Goal: Check status: Check status

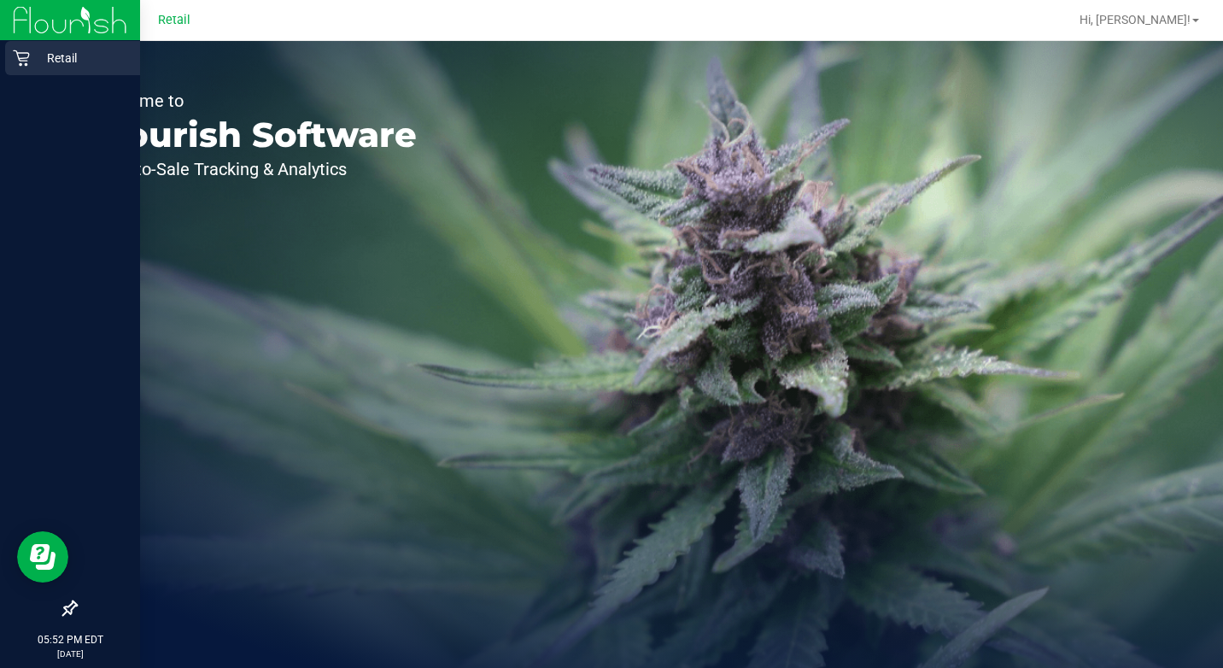
click at [44, 60] on p "Retail" at bounding box center [81, 58] width 102 height 20
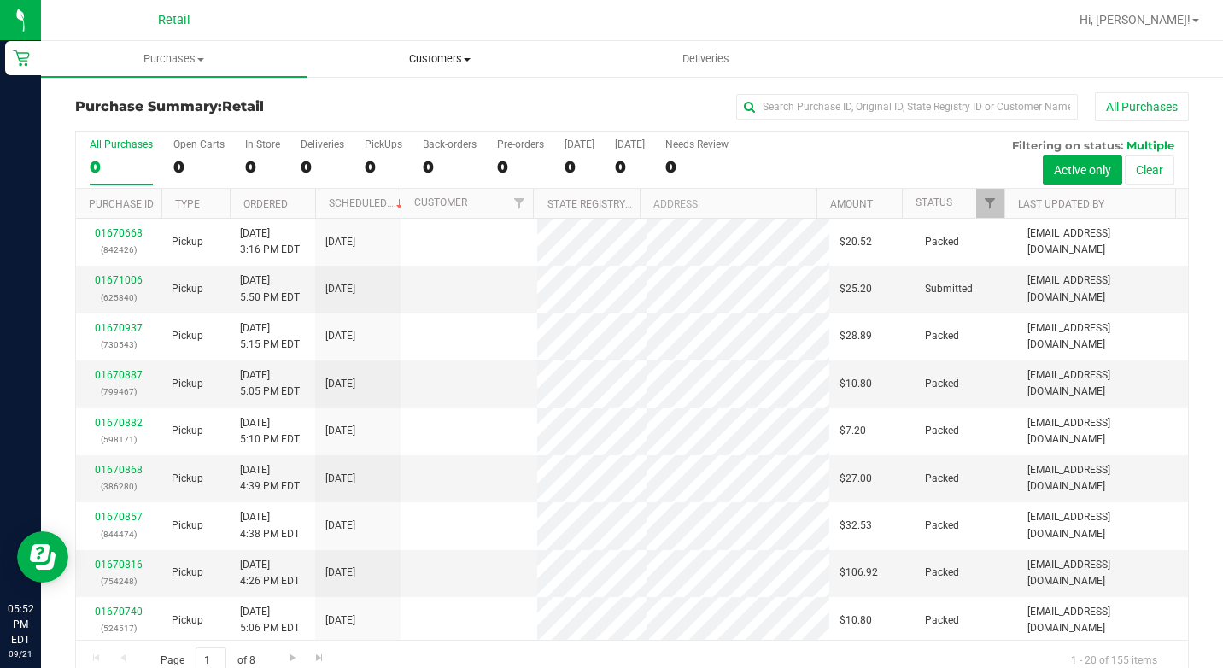
click at [406, 62] on span "Customers" at bounding box center [439, 58] width 264 height 15
click at [390, 101] on span "All customers" at bounding box center [368, 103] width 123 height 15
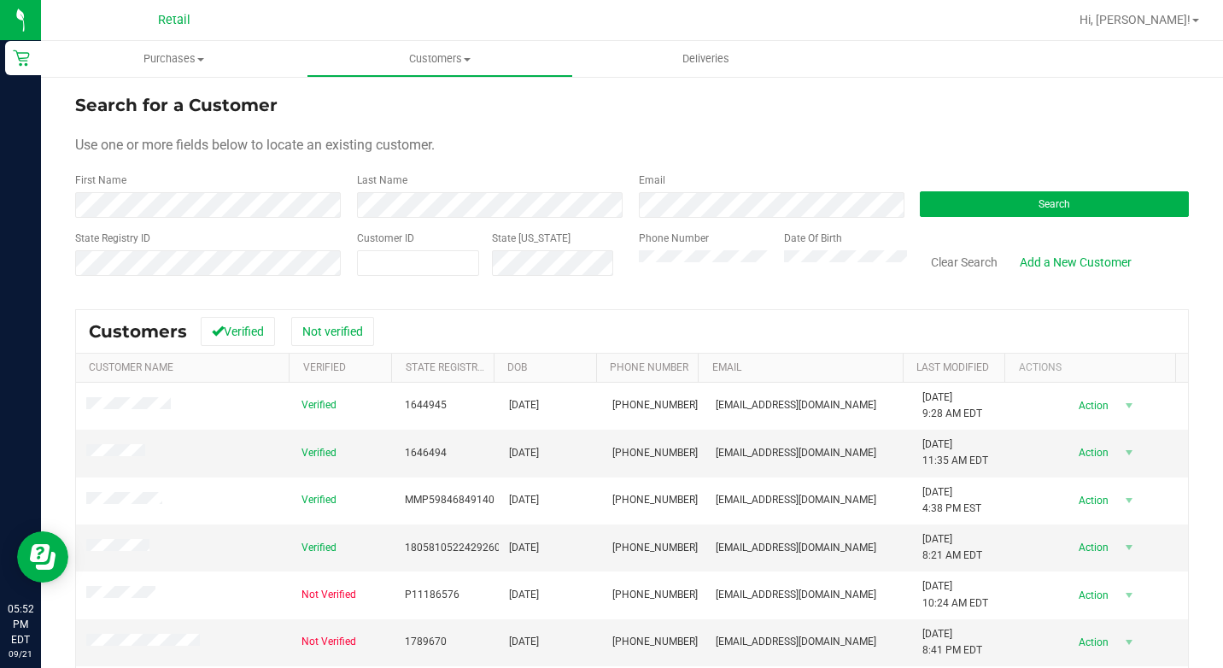
click at [158, 188] on div "First Name" at bounding box center [209, 194] width 269 height 45
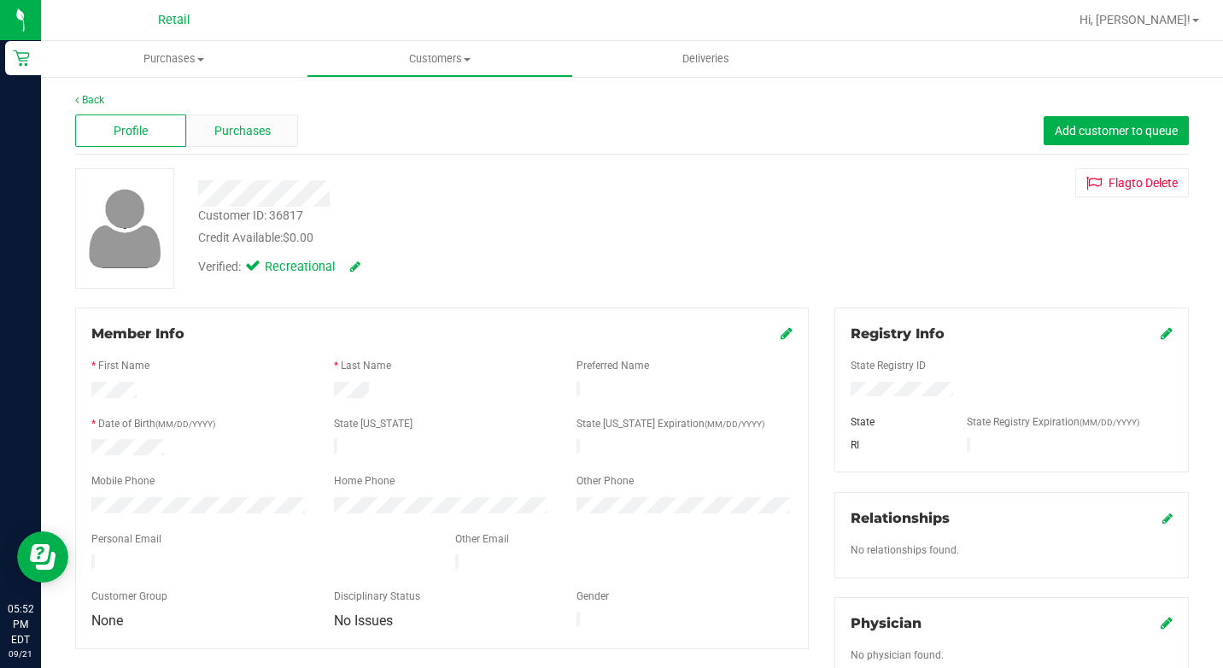
click at [257, 137] on span "Purchases" at bounding box center [242, 131] width 56 height 18
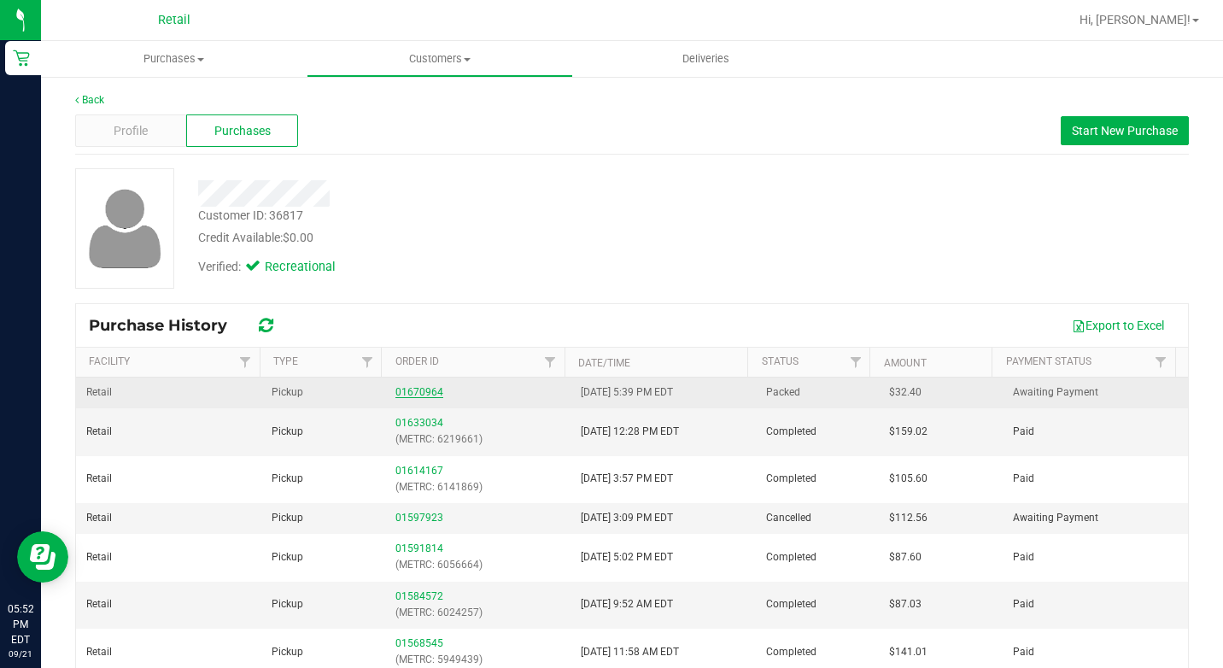
click at [412, 389] on link "01670964" at bounding box center [419, 392] width 48 height 12
